Goal: Navigation & Orientation: Find specific page/section

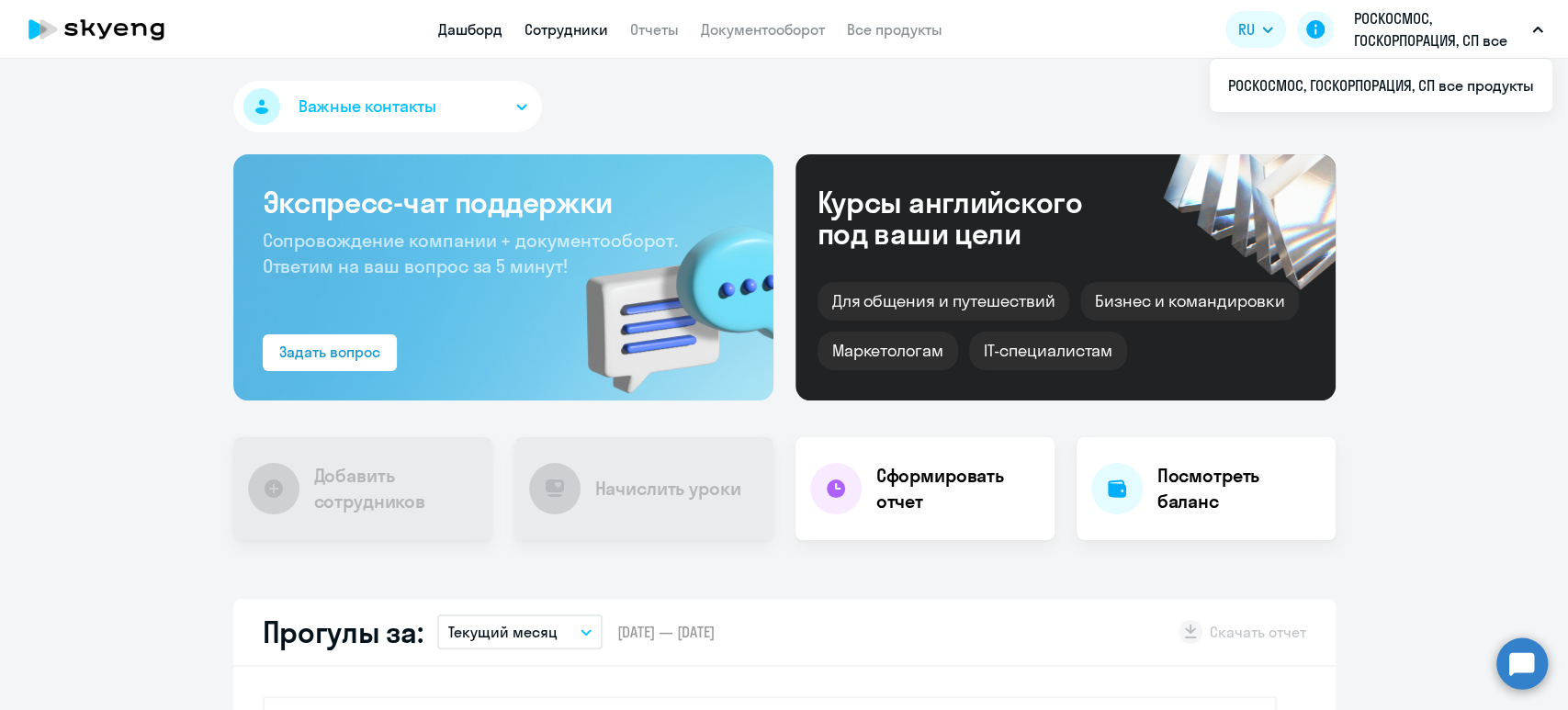
click at [540, 25] on link "Сотрудники" at bounding box center [566, 30] width 83 height 18
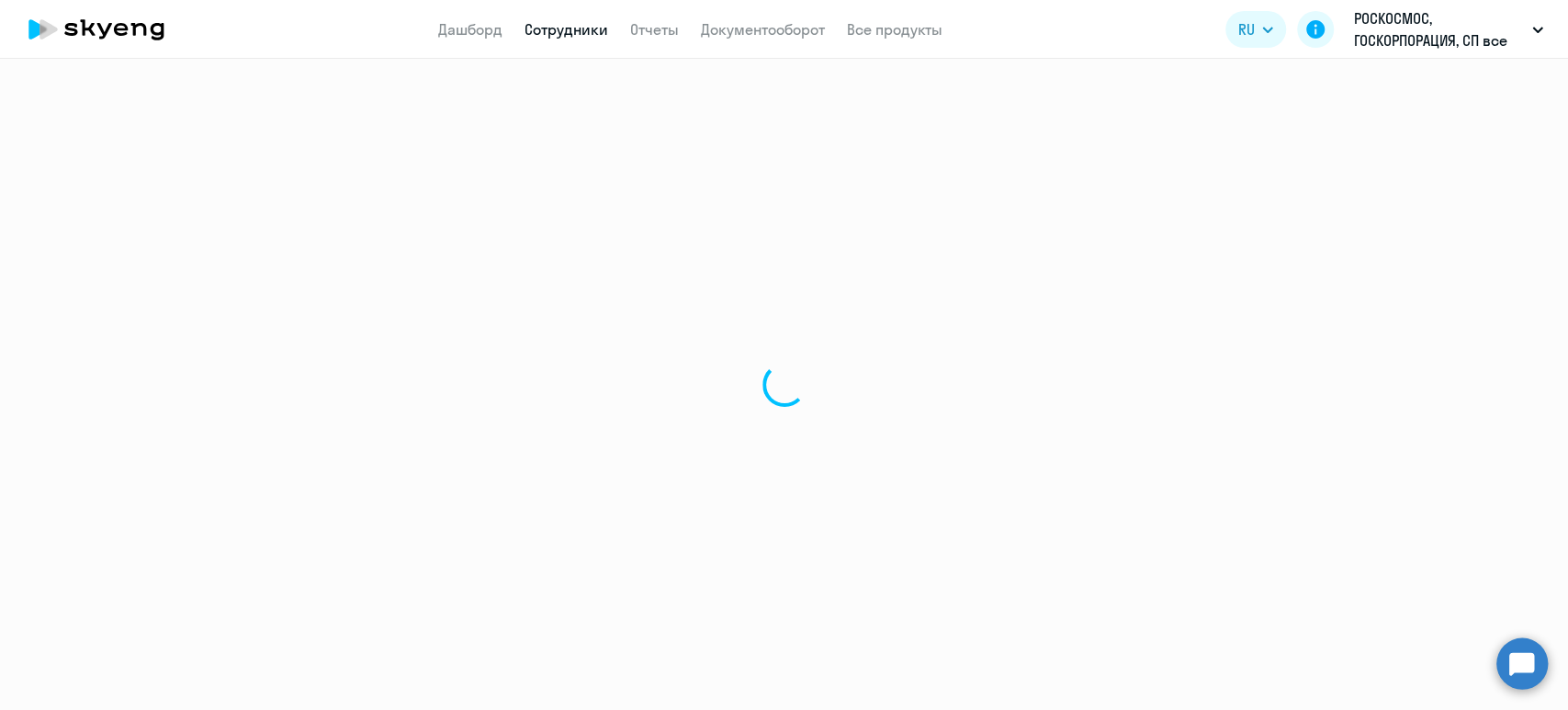
select select "30"
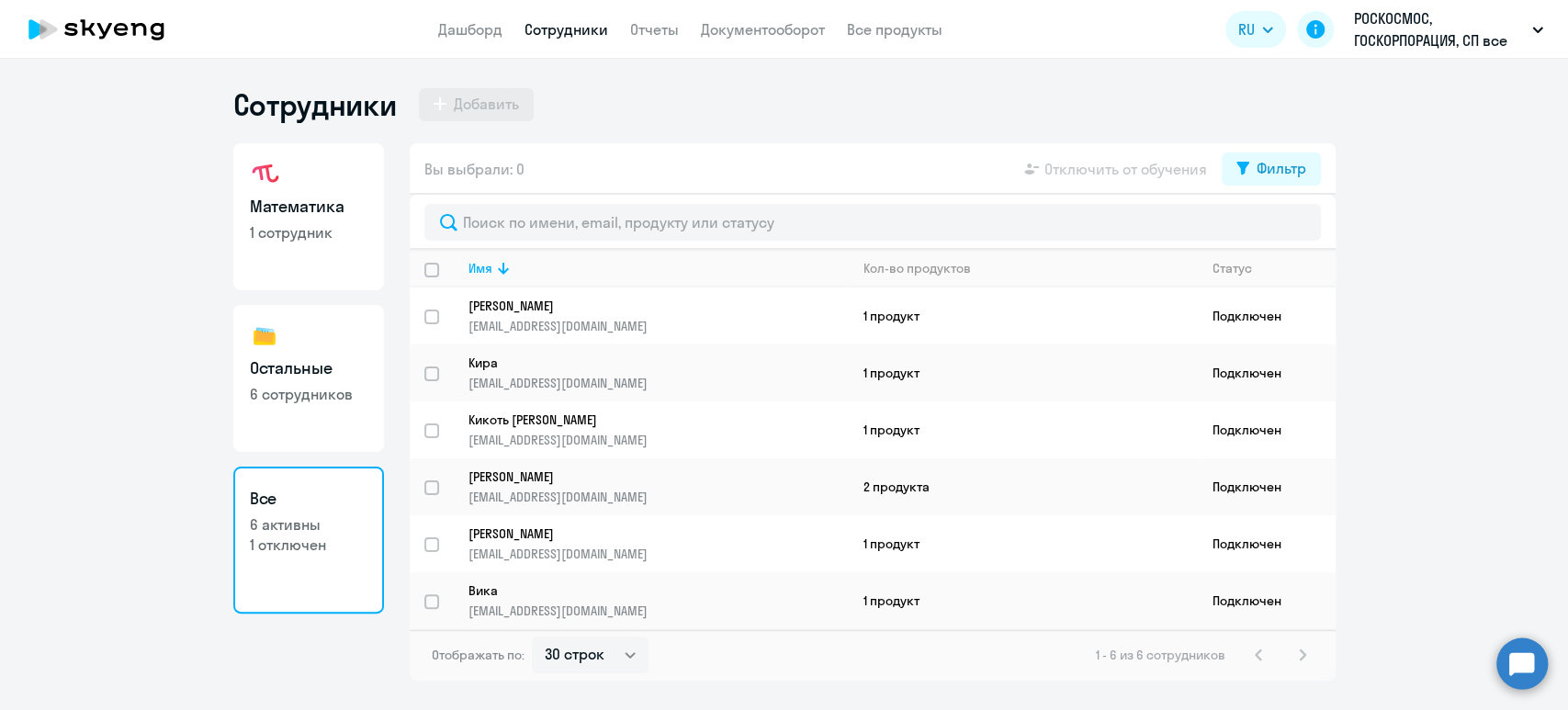
click at [309, 360] on h3 "Остальные" at bounding box center [308, 368] width 117 height 24
select select "30"
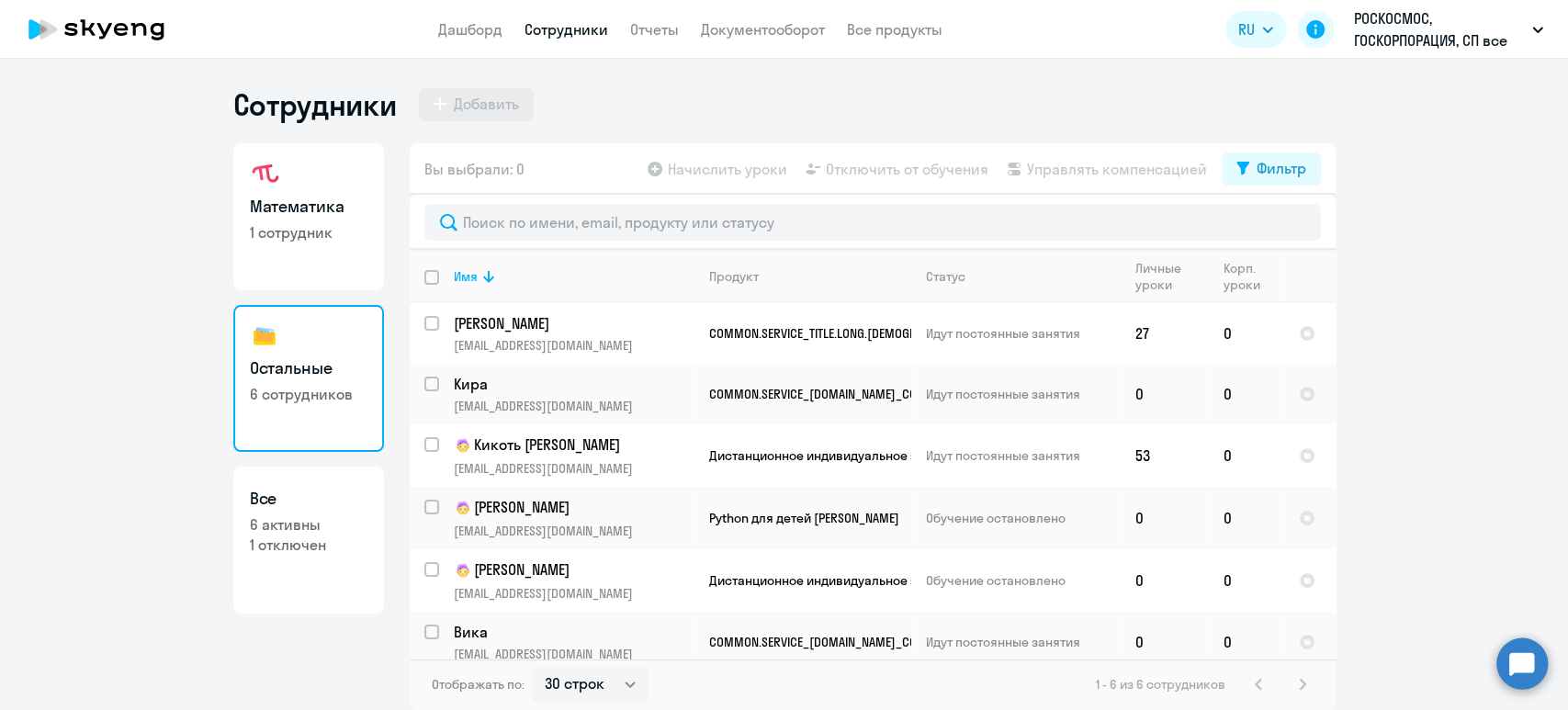
click at [338, 218] on link "Математика 1 сотрудник" at bounding box center [308, 216] width 151 height 147
select select "30"
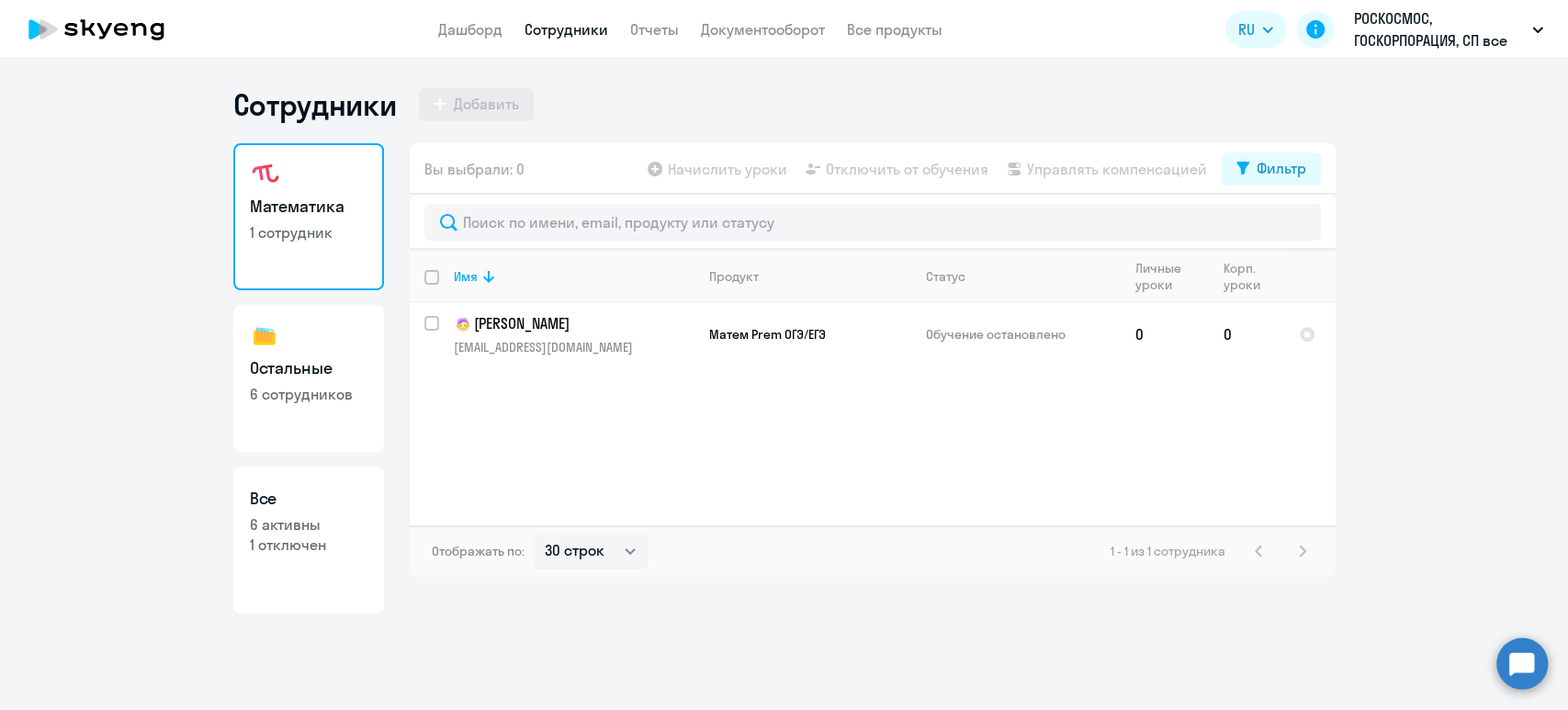
click at [304, 390] on p "6 сотрудников" at bounding box center [308, 394] width 117 height 20
select select "30"
